Goal: Task Accomplishment & Management: Use online tool/utility

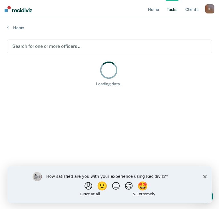
click at [205, 178] on icon "Close survey" at bounding box center [204, 175] width 3 height 3
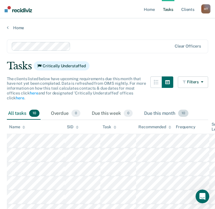
click at [159, 108] on div "Due this month 10" at bounding box center [166, 113] width 47 height 13
